Goal: Task Accomplishment & Management: Manage account settings

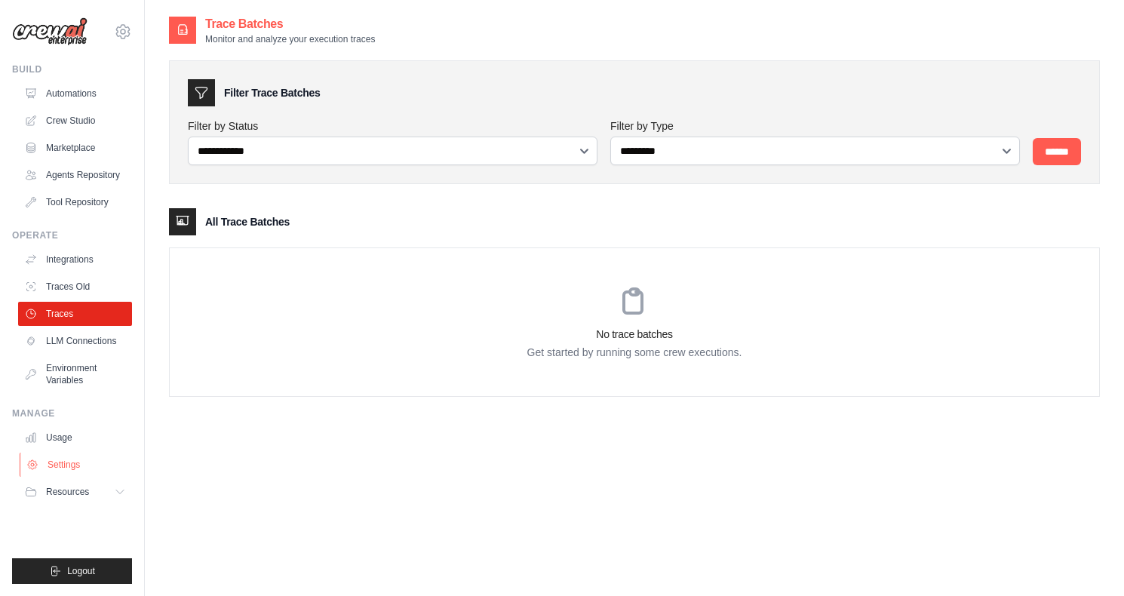
click at [72, 469] on link "Settings" at bounding box center [77, 465] width 114 height 24
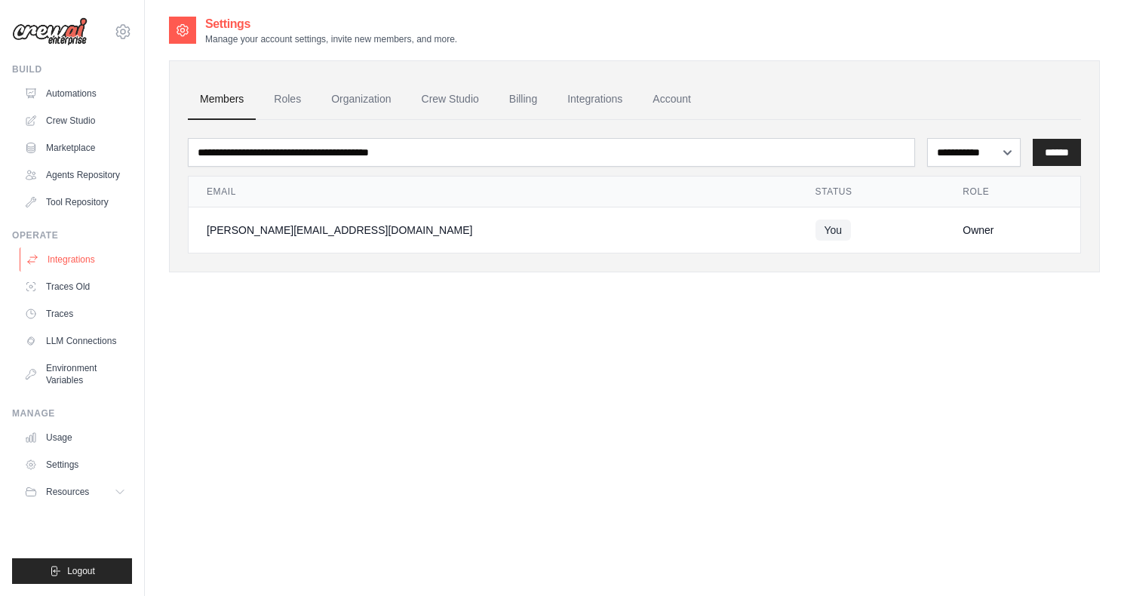
click at [72, 257] on link "Integrations" at bounding box center [77, 259] width 114 height 24
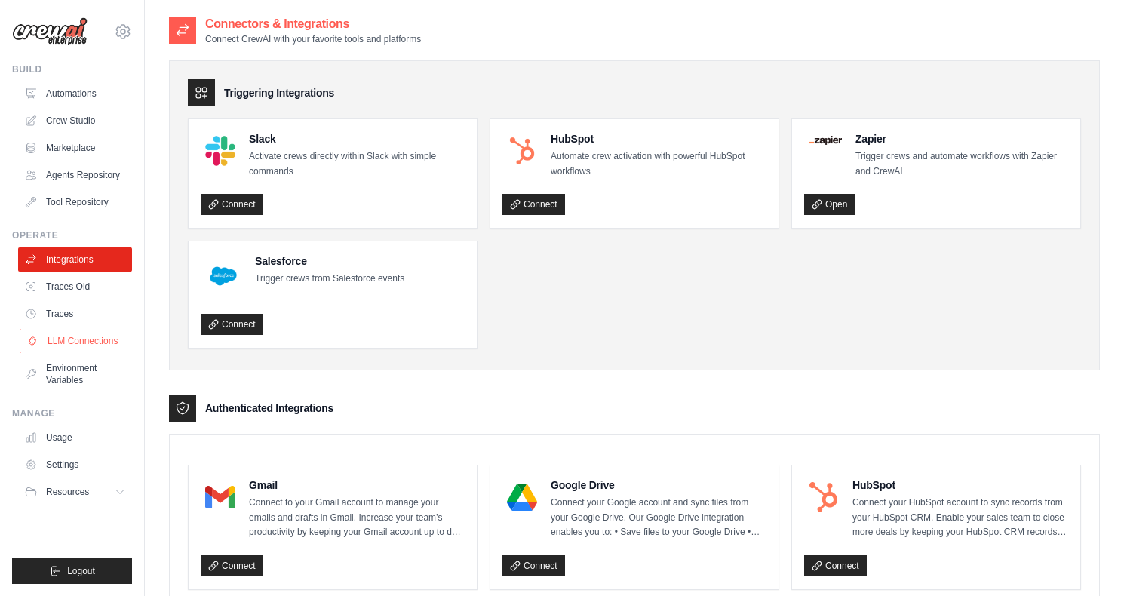
click at [73, 333] on link "LLM Connections" at bounding box center [77, 341] width 114 height 24
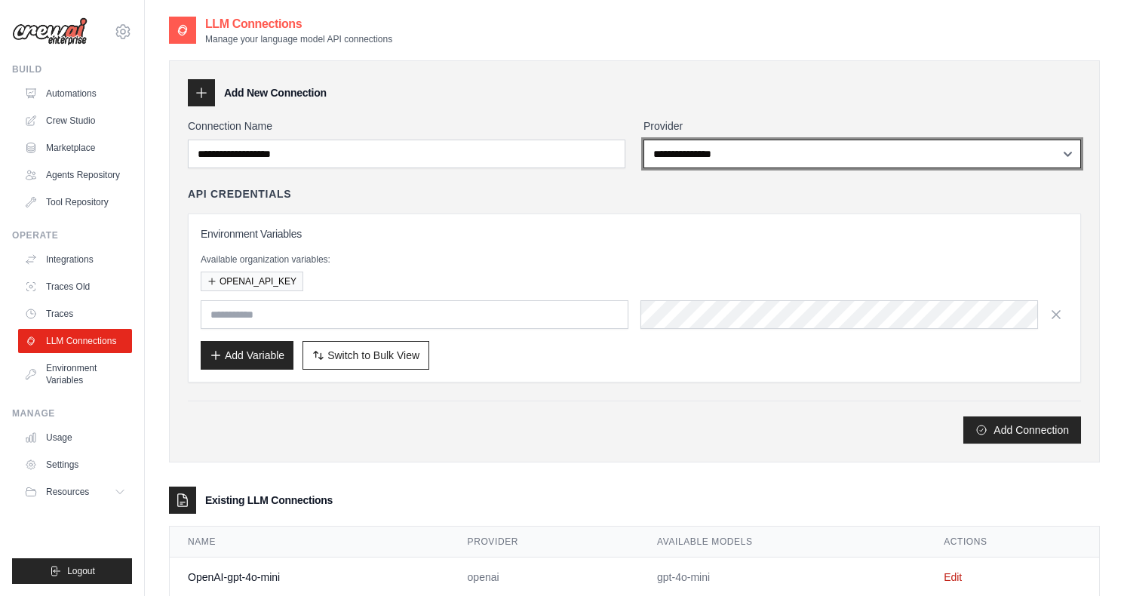
click at [731, 156] on select "**********" at bounding box center [863, 154] width 438 height 29
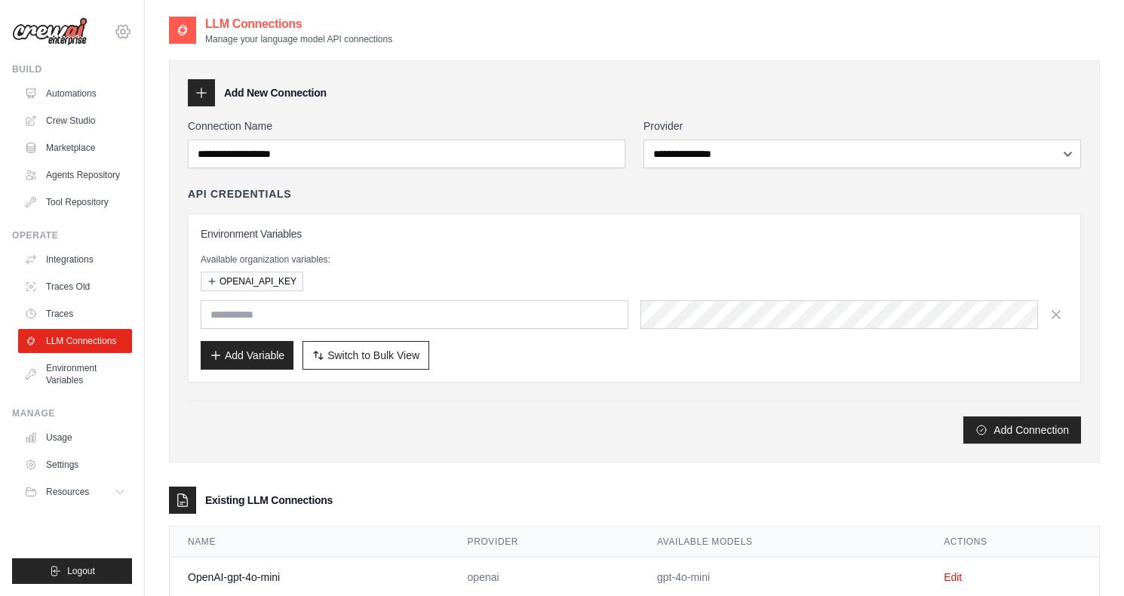
click at [118, 30] on icon at bounding box center [123, 32] width 18 height 18
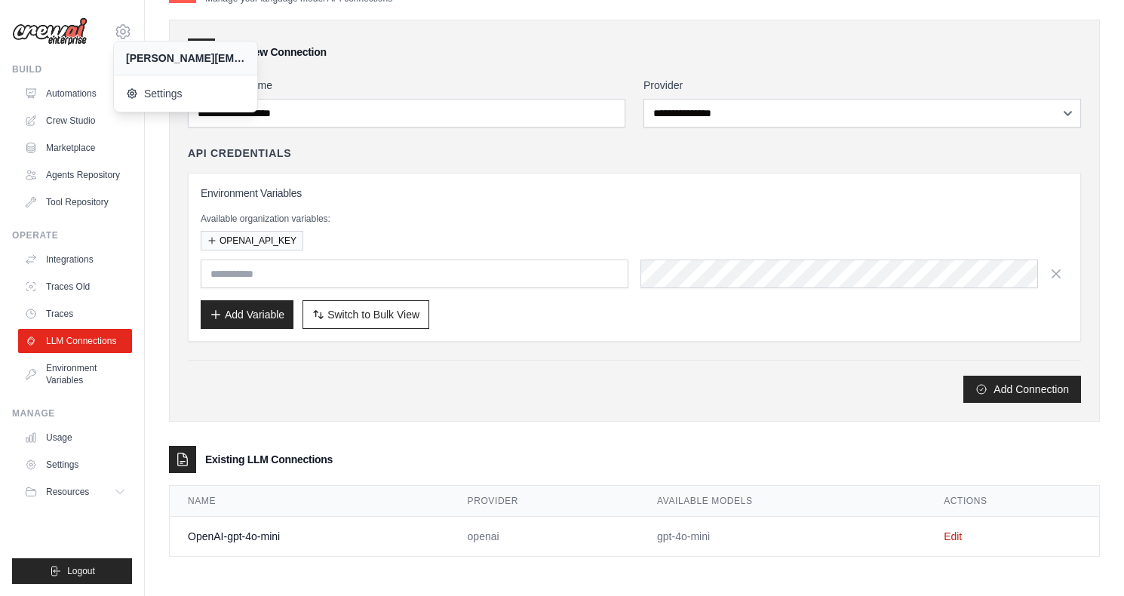
click at [73, 54] on div "[PERSON_NAME][EMAIL_ADDRESS][DOMAIN_NAME] Settings Build Automations" at bounding box center [72, 298] width 145 height 596
click at [75, 35] on img at bounding box center [49, 31] width 75 height 29
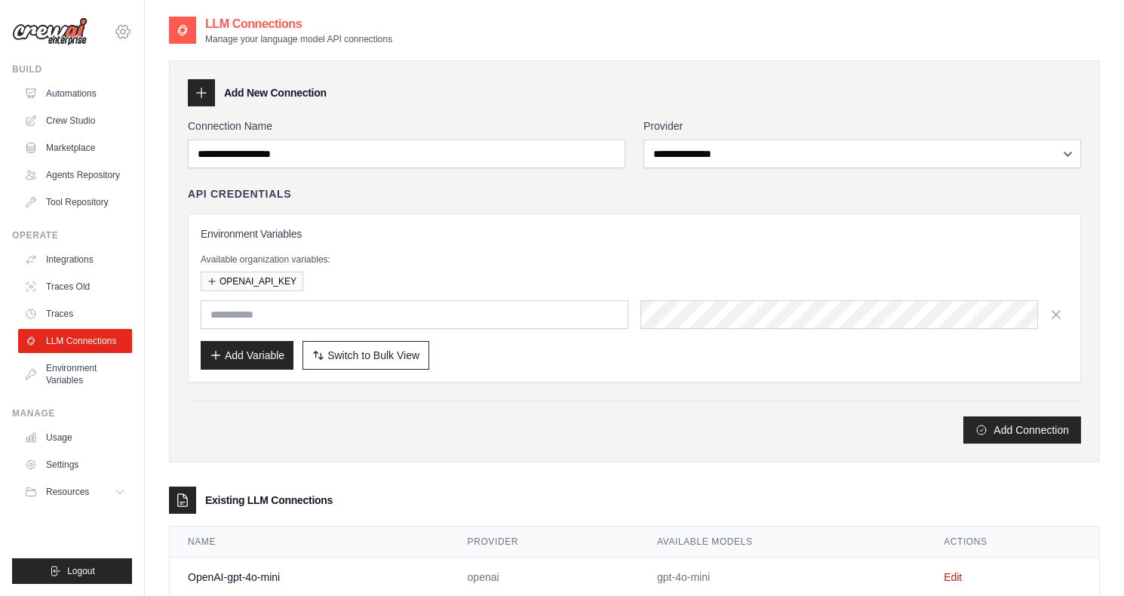
click at [125, 29] on icon at bounding box center [123, 32] width 18 height 18
click at [140, 65] on div "[PERSON_NAME][EMAIL_ADDRESS][DOMAIN_NAME]" at bounding box center [185, 58] width 119 height 15
click at [143, 93] on span "Settings" at bounding box center [186, 93] width 119 height 15
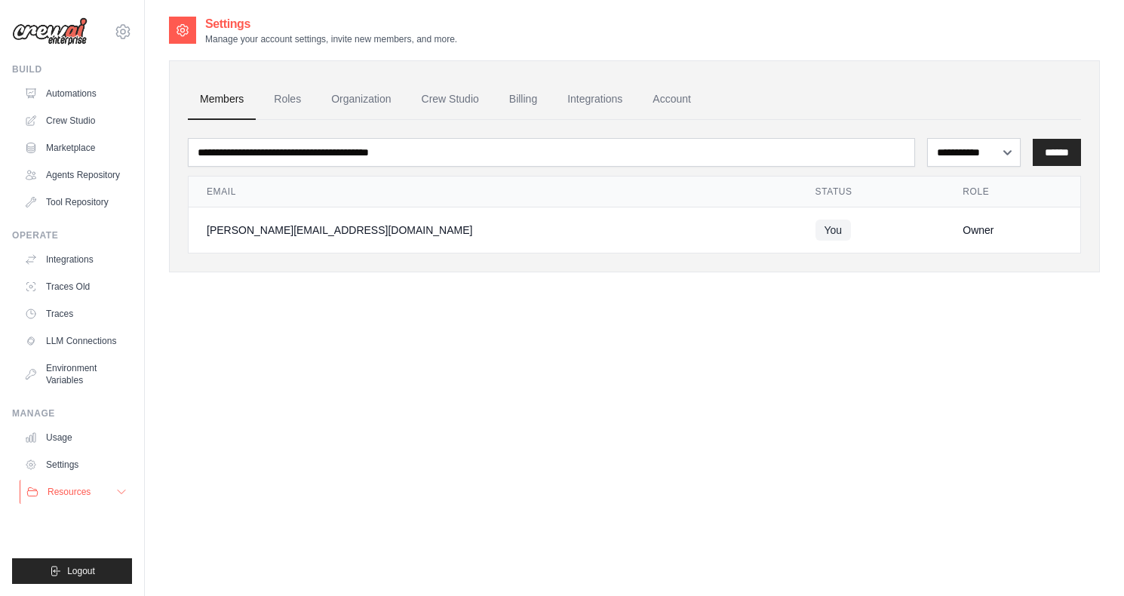
click at [67, 489] on span "Resources" at bounding box center [69, 492] width 43 height 12
click at [80, 435] on link "Usage" at bounding box center [77, 438] width 114 height 24
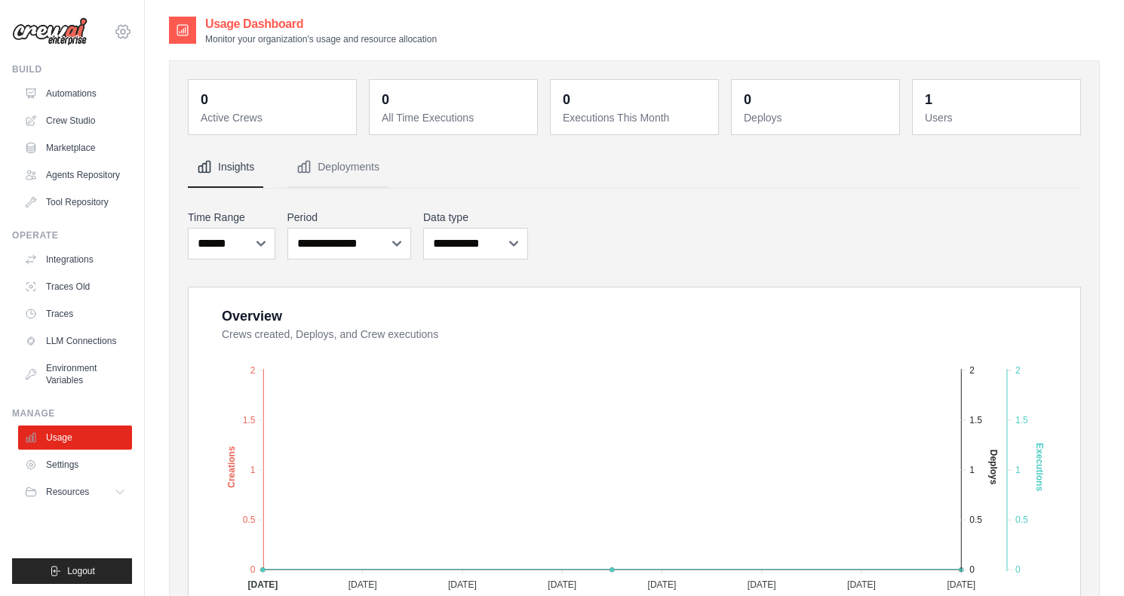
click at [121, 35] on icon at bounding box center [123, 32] width 18 height 18
click at [143, 103] on link "Settings" at bounding box center [186, 93] width 143 height 30
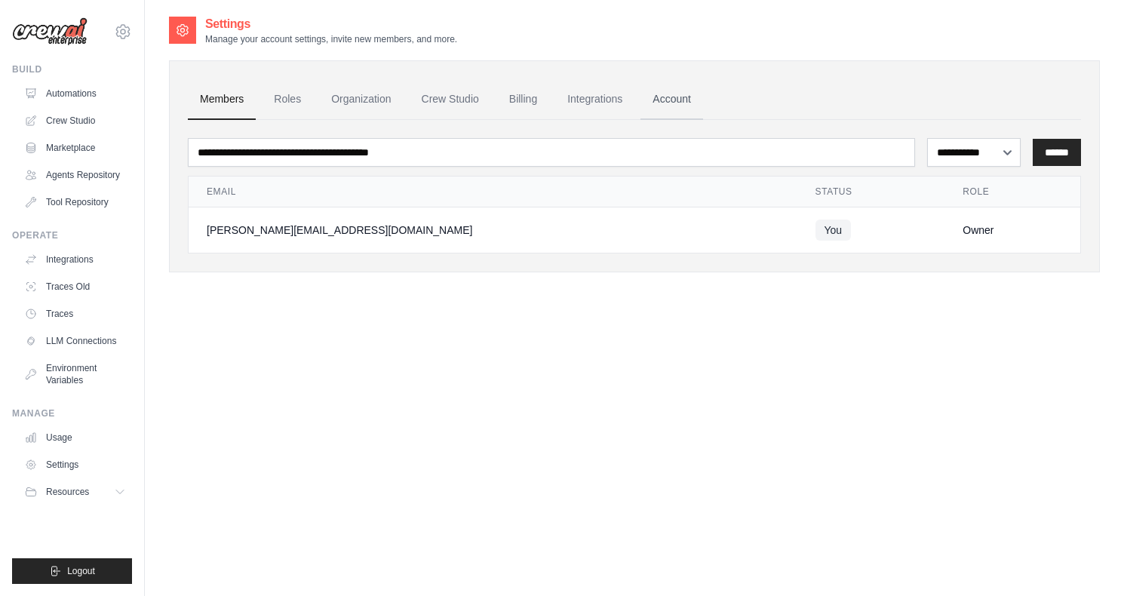
click at [694, 97] on link "Account" at bounding box center [672, 99] width 63 height 41
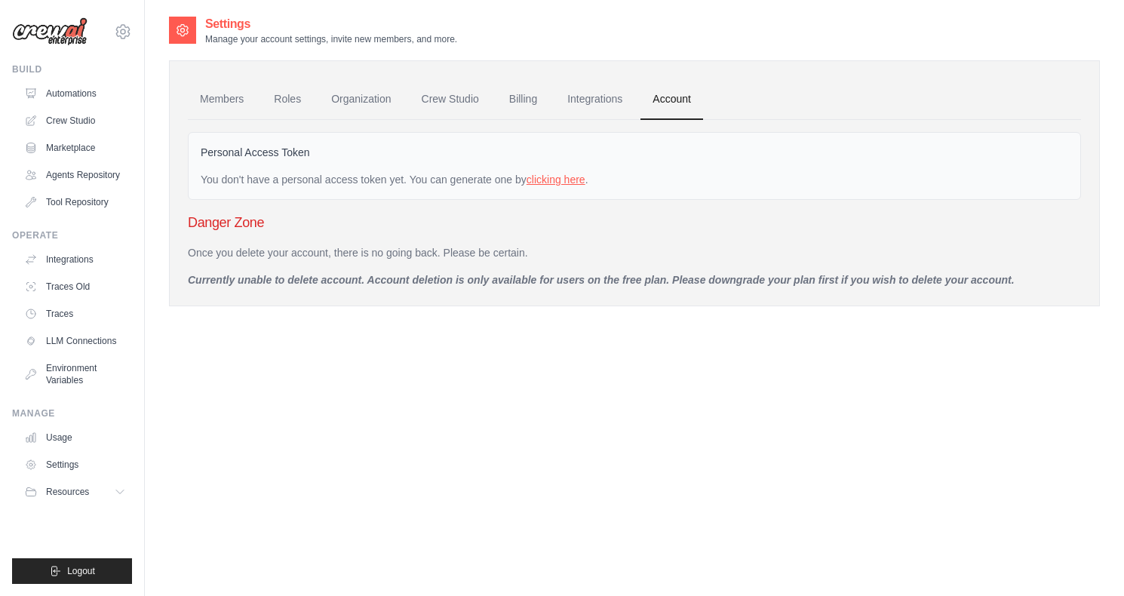
click at [585, 181] on link "clicking here" at bounding box center [556, 180] width 59 height 12
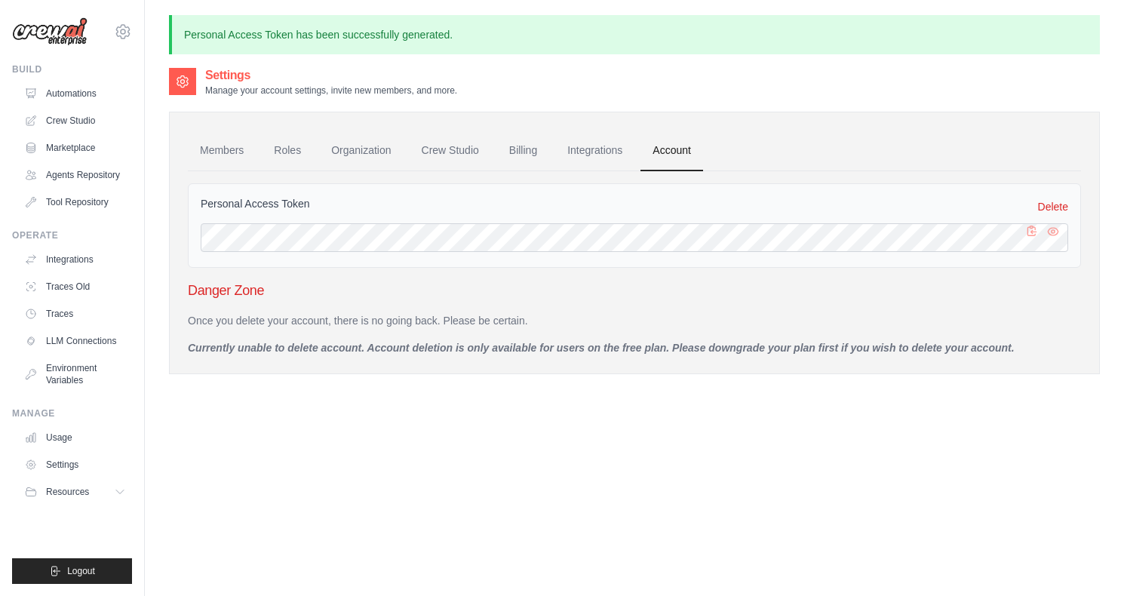
click at [1031, 239] on button "button" at bounding box center [1032, 237] width 18 height 18
click at [80, 311] on link "Traces" at bounding box center [77, 314] width 114 height 24
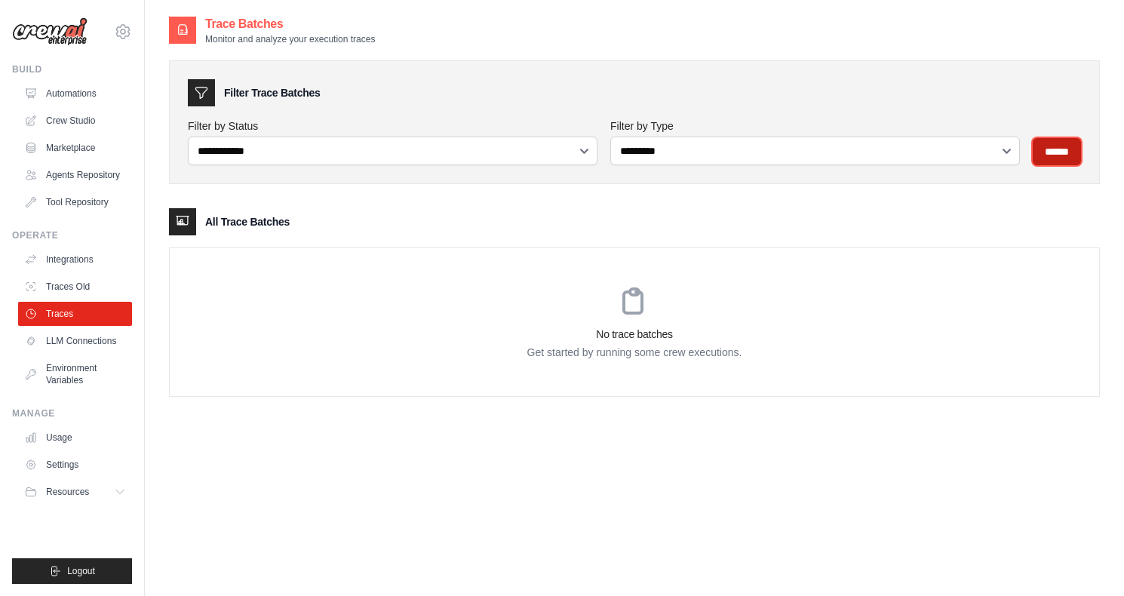
click at [1052, 152] on input "******" at bounding box center [1057, 151] width 48 height 27
click at [83, 281] on link "Traces Old" at bounding box center [77, 287] width 114 height 24
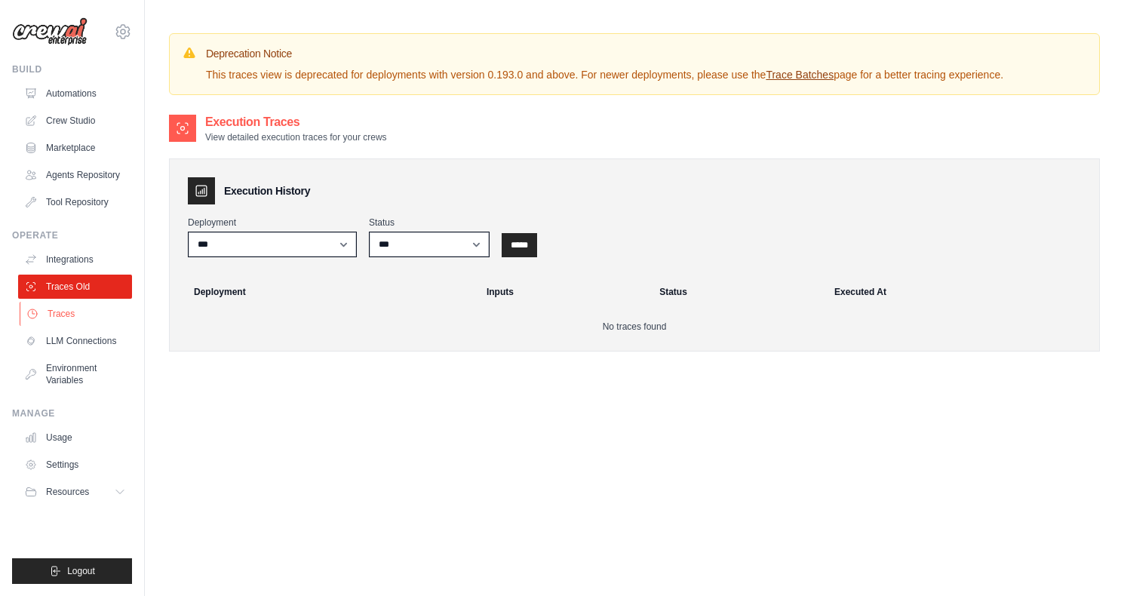
click at [87, 312] on link "Traces" at bounding box center [77, 314] width 114 height 24
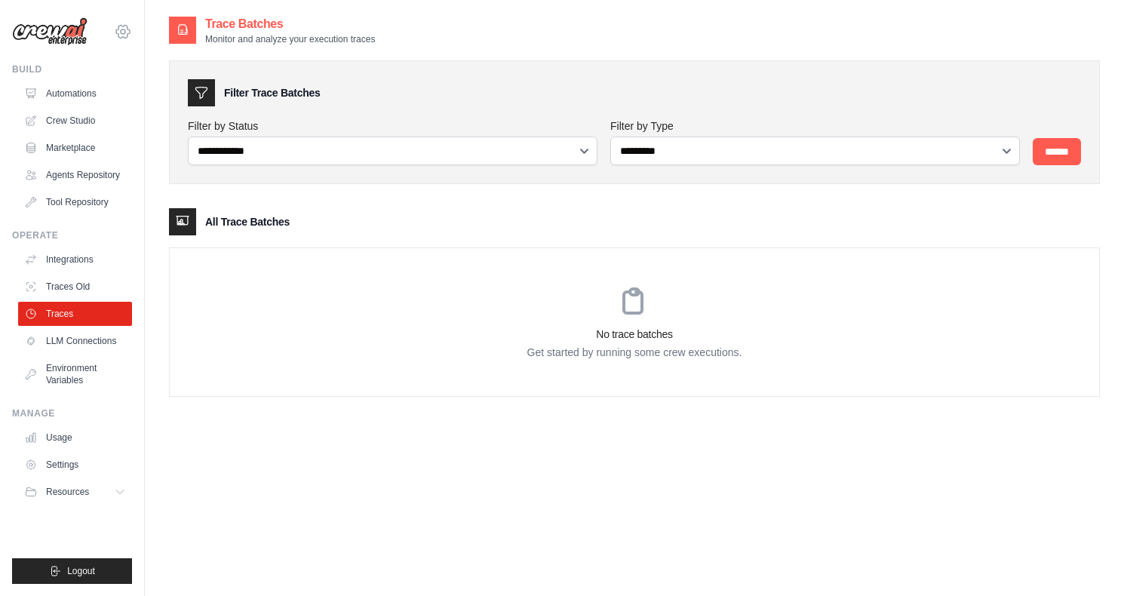
click at [125, 37] on icon at bounding box center [123, 32] width 18 height 18
click at [141, 91] on span "Settings" at bounding box center [186, 93] width 119 height 15
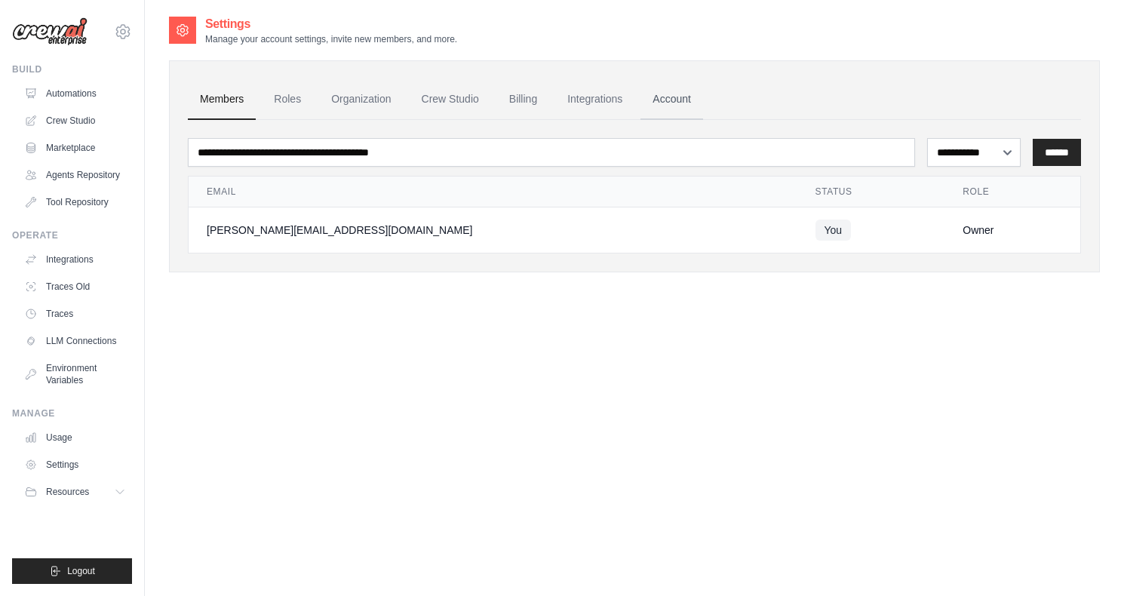
click at [703, 97] on link "Account" at bounding box center [672, 99] width 63 height 41
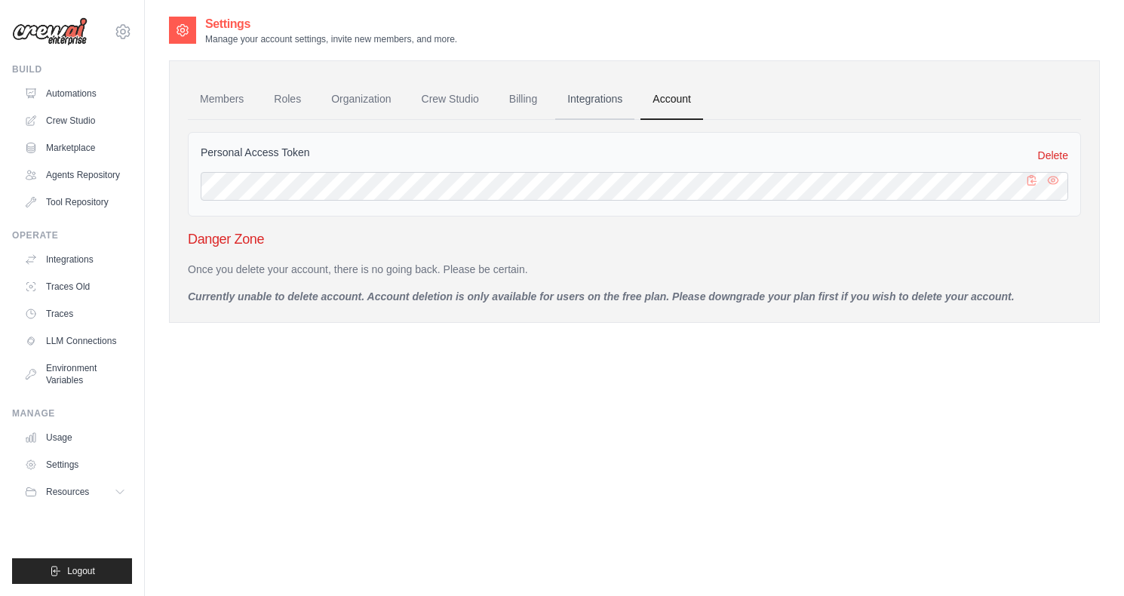
click at [621, 91] on link "Integrations" at bounding box center [594, 99] width 79 height 41
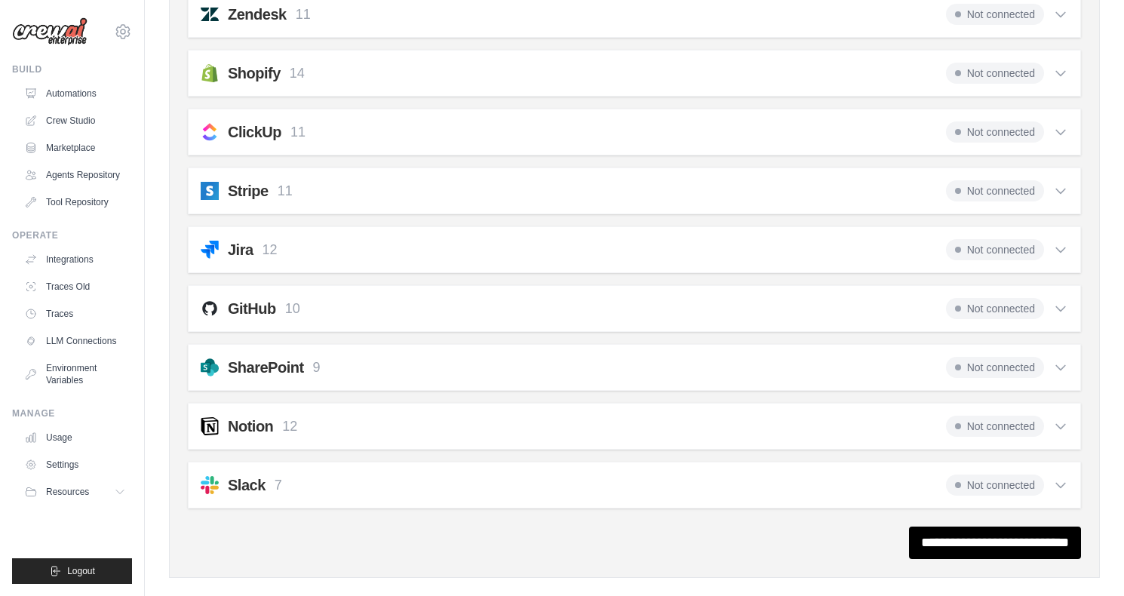
scroll to position [1117, 0]
